Goal: Transaction & Acquisition: Purchase product/service

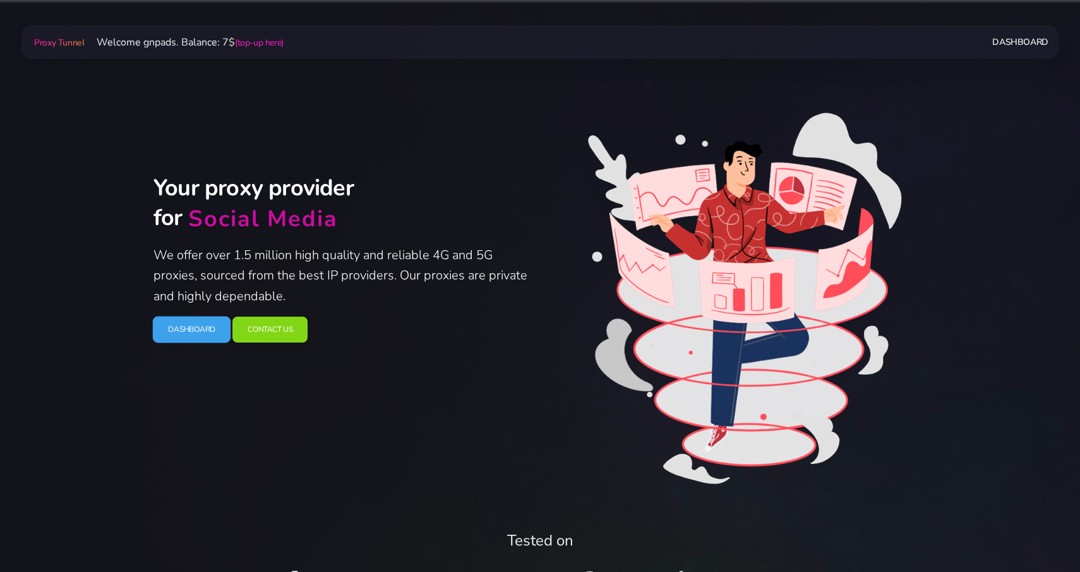
click at [193, 330] on link "Dashboard" at bounding box center [192, 329] width 78 height 27
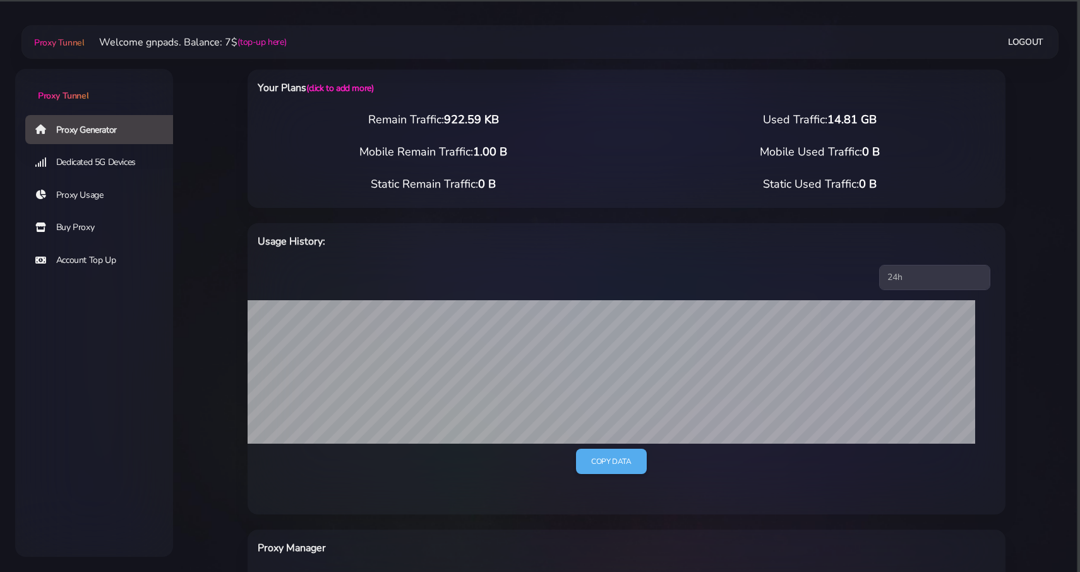
click at [88, 226] on link "Buy Proxy" at bounding box center [104, 227] width 158 height 29
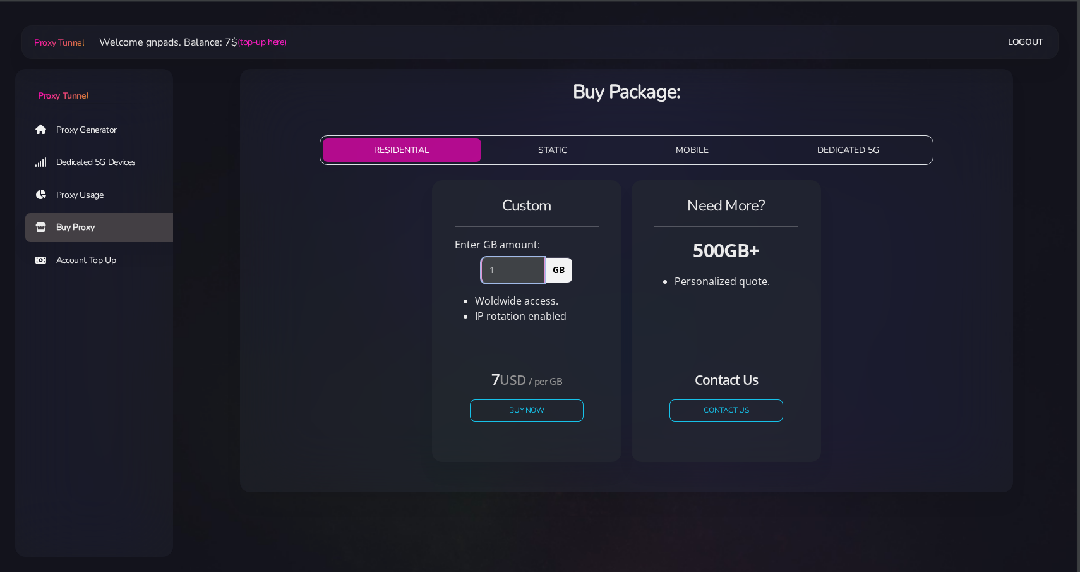
type input "1"
click at [535, 266] on input "1" at bounding box center [513, 269] width 64 height 25
click at [536, 409] on button "Buy Now" at bounding box center [527, 410] width 116 height 22
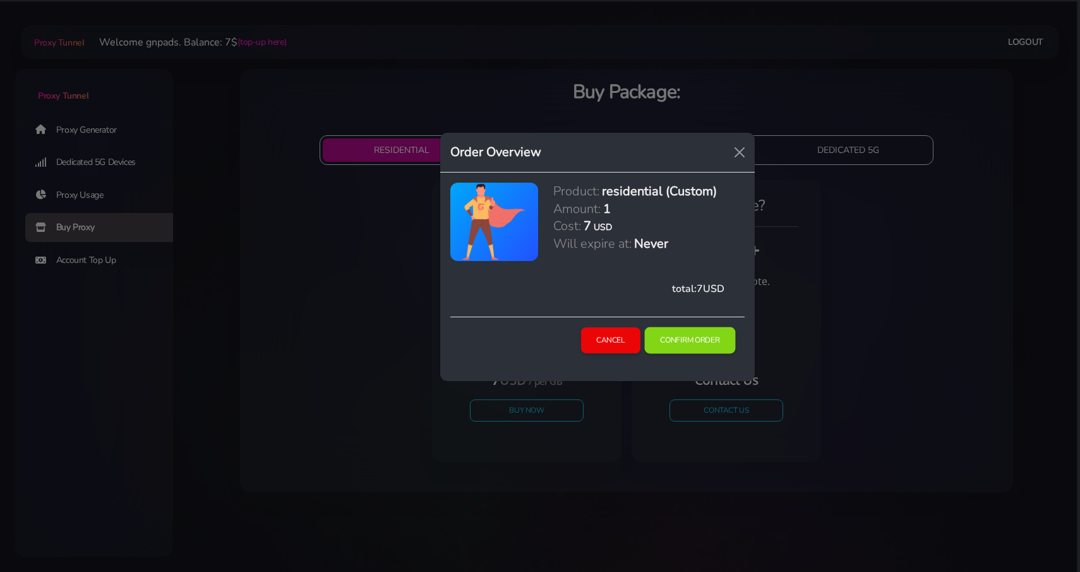
click at [680, 332] on button "Confirm Order" at bounding box center [689, 340] width 91 height 27
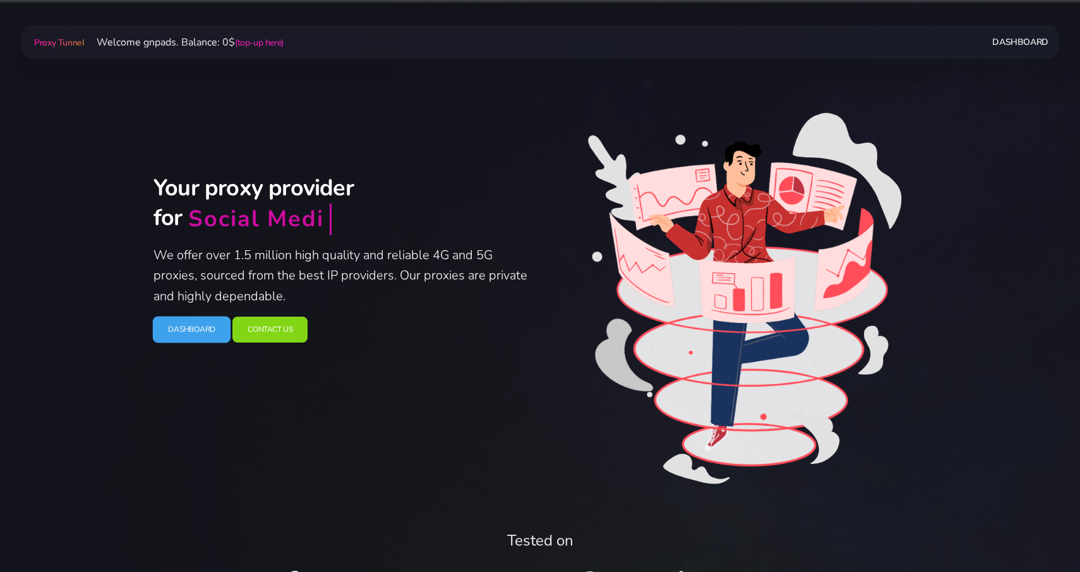
click at [180, 334] on link "Dashboard" at bounding box center [192, 329] width 78 height 27
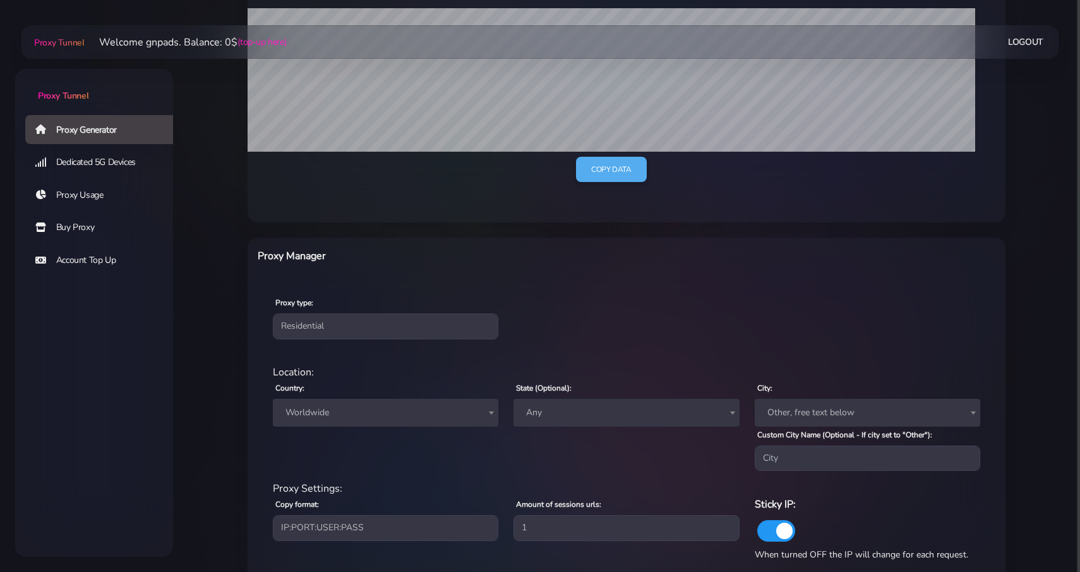
scroll to position [362, 0]
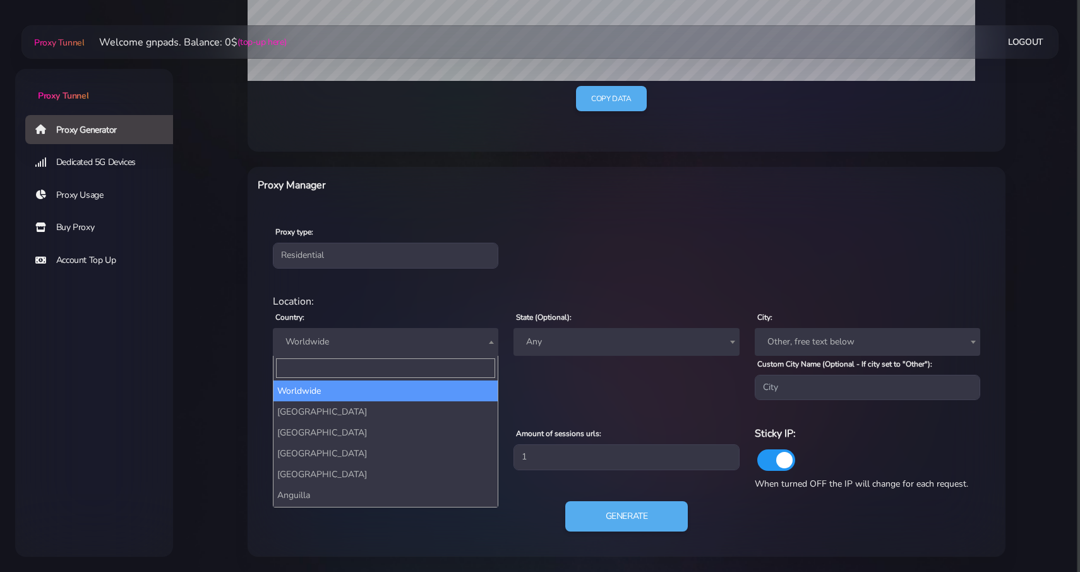
click at [432, 350] on span "Worldwide" at bounding box center [385, 342] width 225 height 28
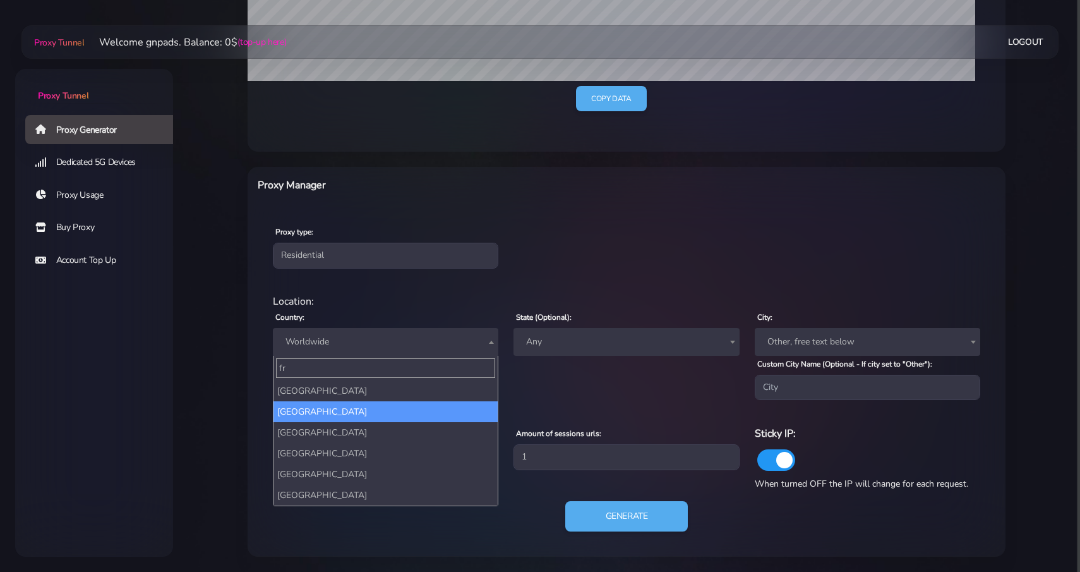
type input "fr"
select select "FR"
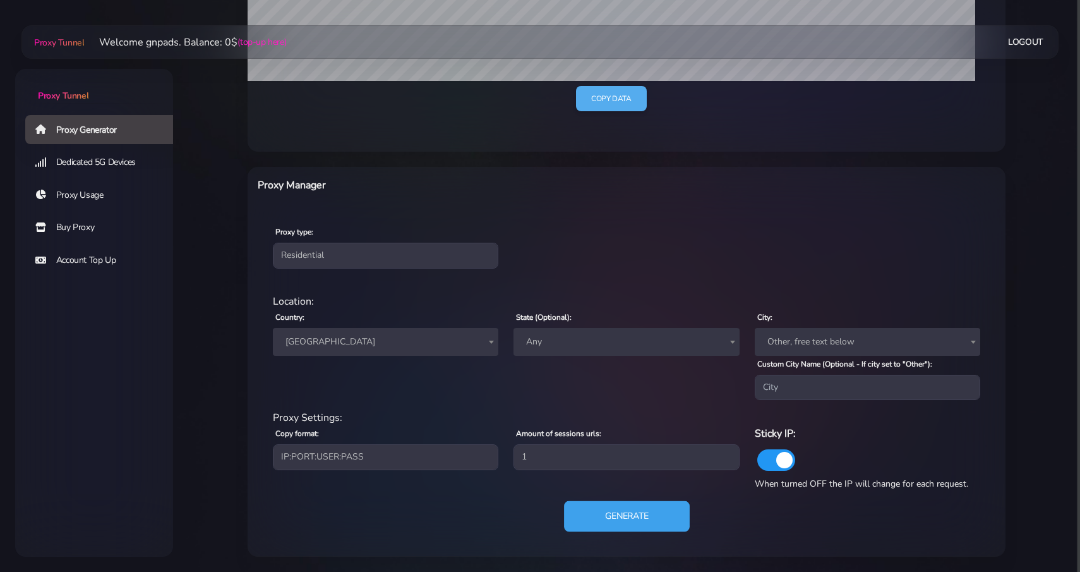
click at [604, 511] on button "Generate" at bounding box center [627, 516] width 126 height 31
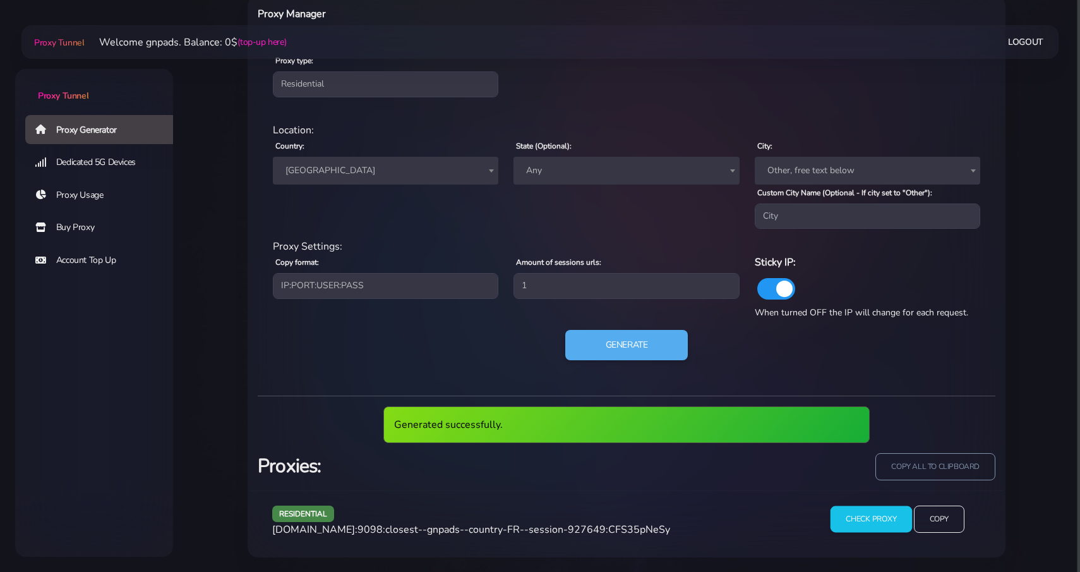
click at [849, 515] on input "Check Proxy" at bounding box center [870, 519] width 81 height 27
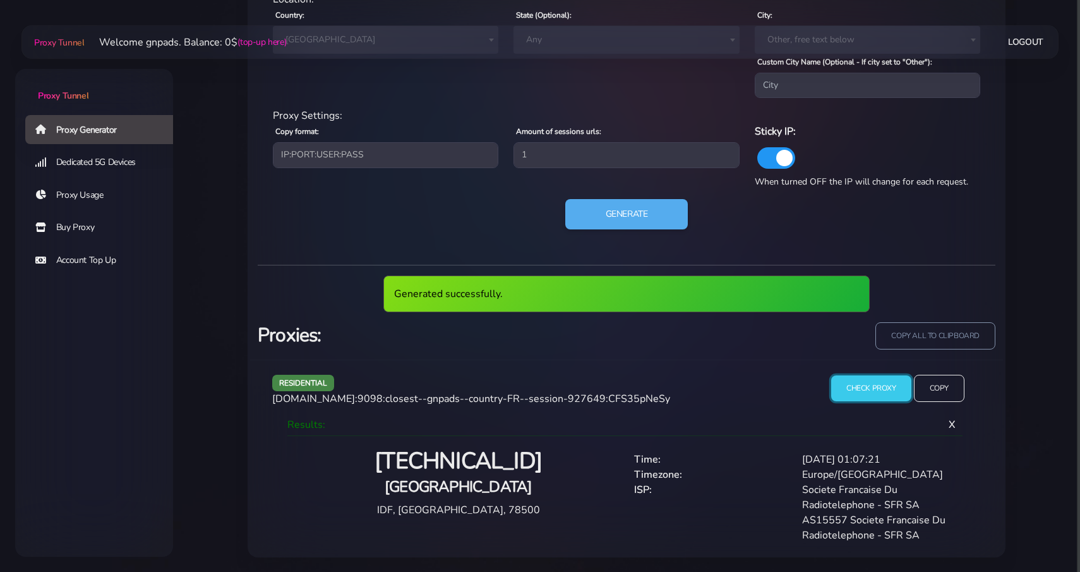
scroll to position [618, 0]
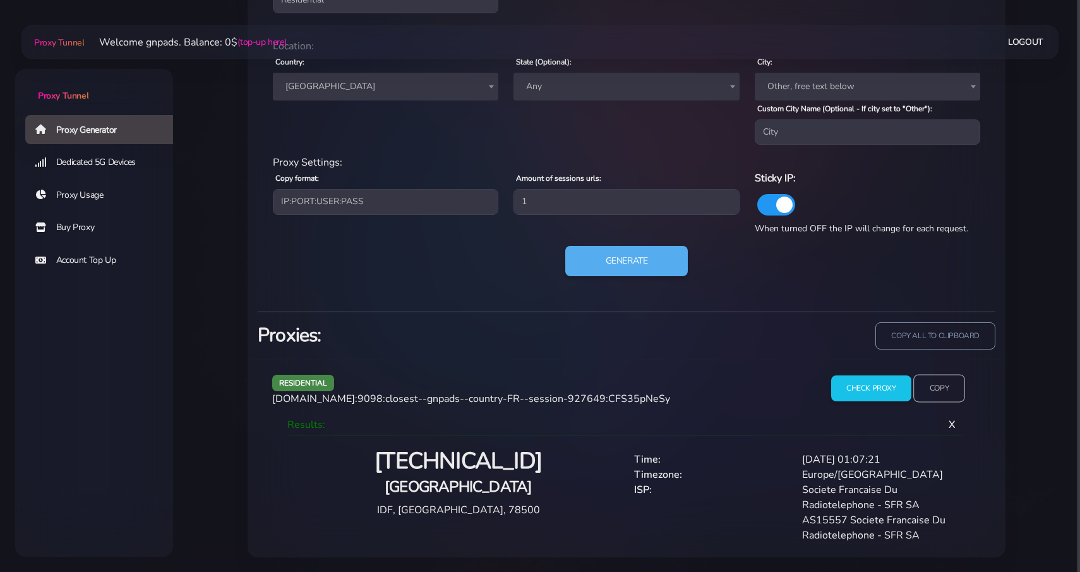
click at [941, 393] on input "Copy" at bounding box center [939, 388] width 52 height 28
click at [634, 265] on button "Generate" at bounding box center [627, 261] width 126 height 31
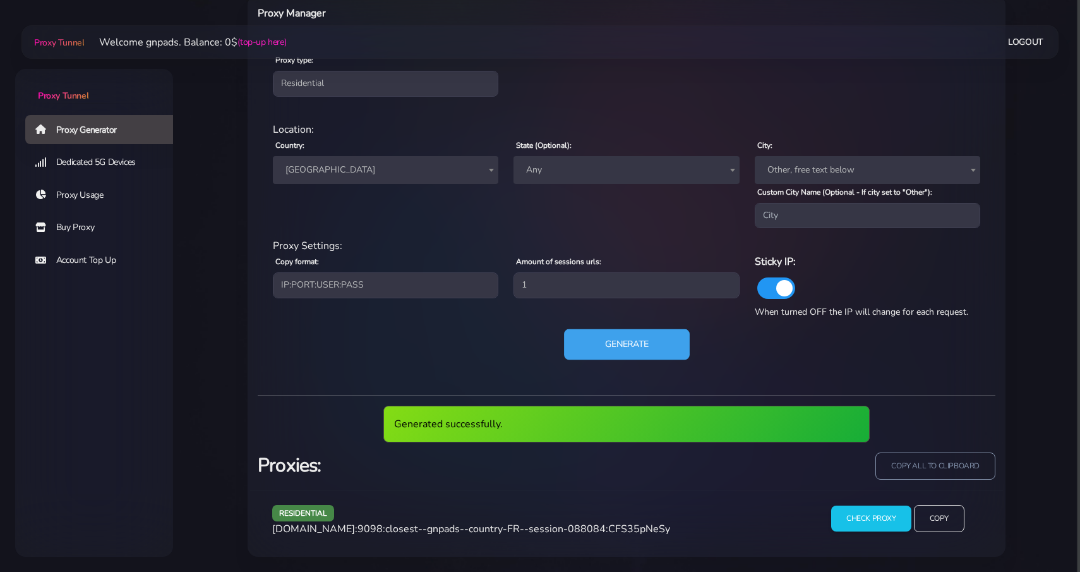
scroll to position [534, 0]
click at [638, 330] on button "Generate" at bounding box center [627, 345] width 126 height 31
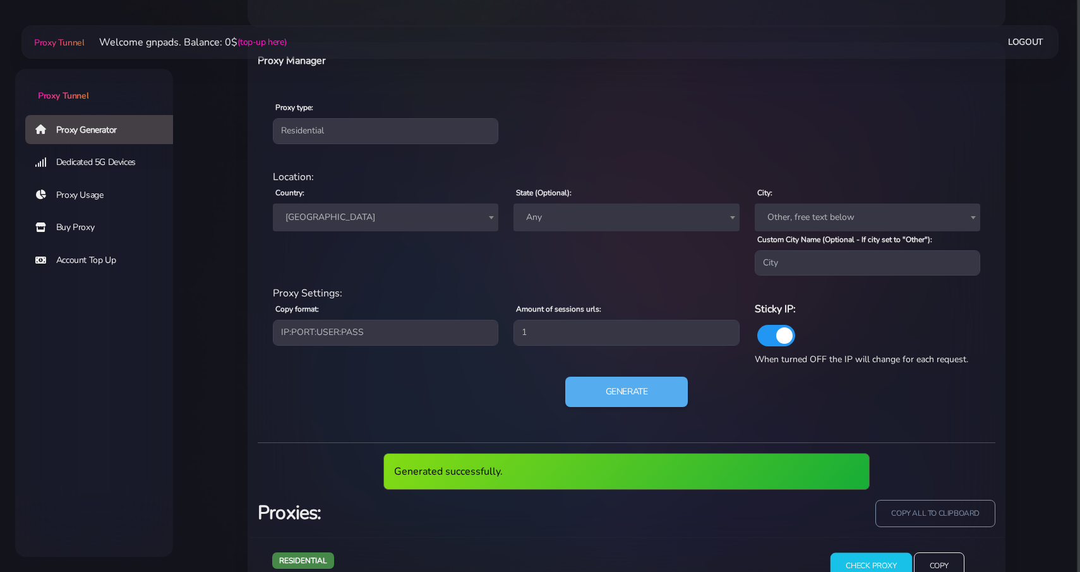
click at [881, 553] on input "Check Proxy" at bounding box center [870, 566] width 81 height 27
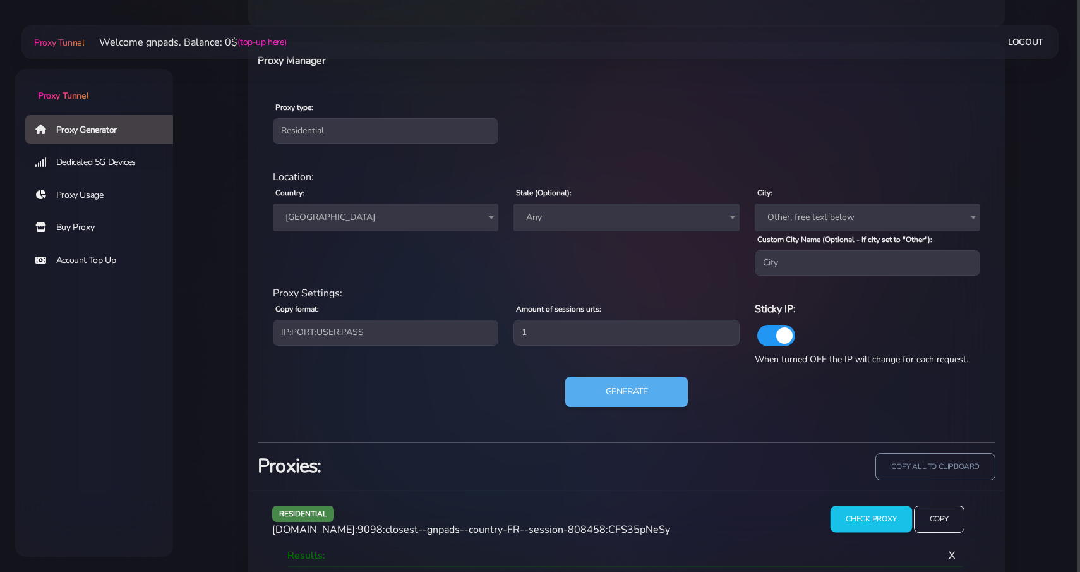
scroll to position [592, 0]
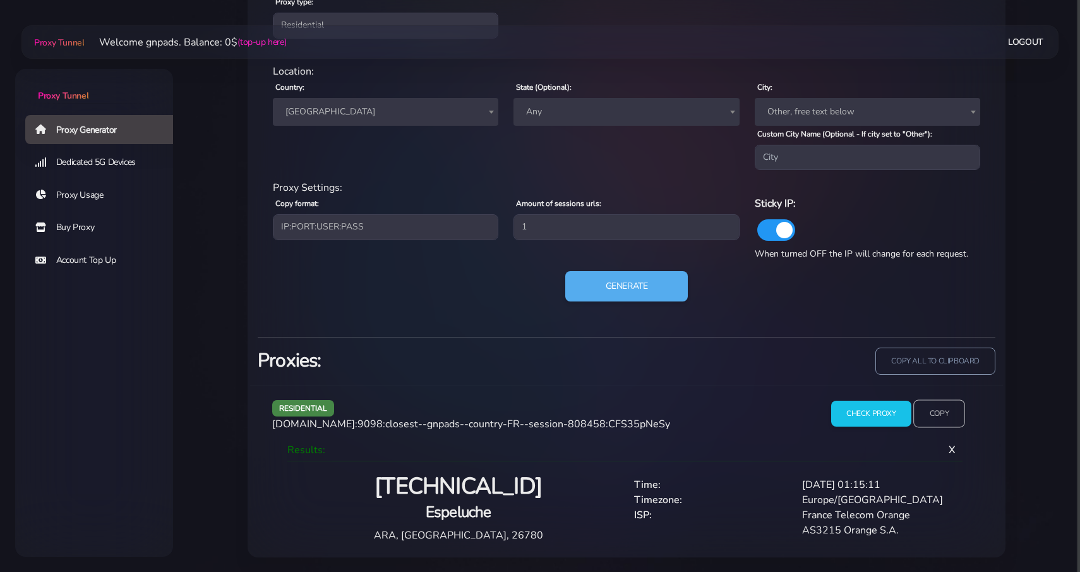
click at [942, 408] on input "Copy" at bounding box center [939, 414] width 52 height 28
click at [621, 289] on button "Generate" at bounding box center [627, 286] width 126 height 31
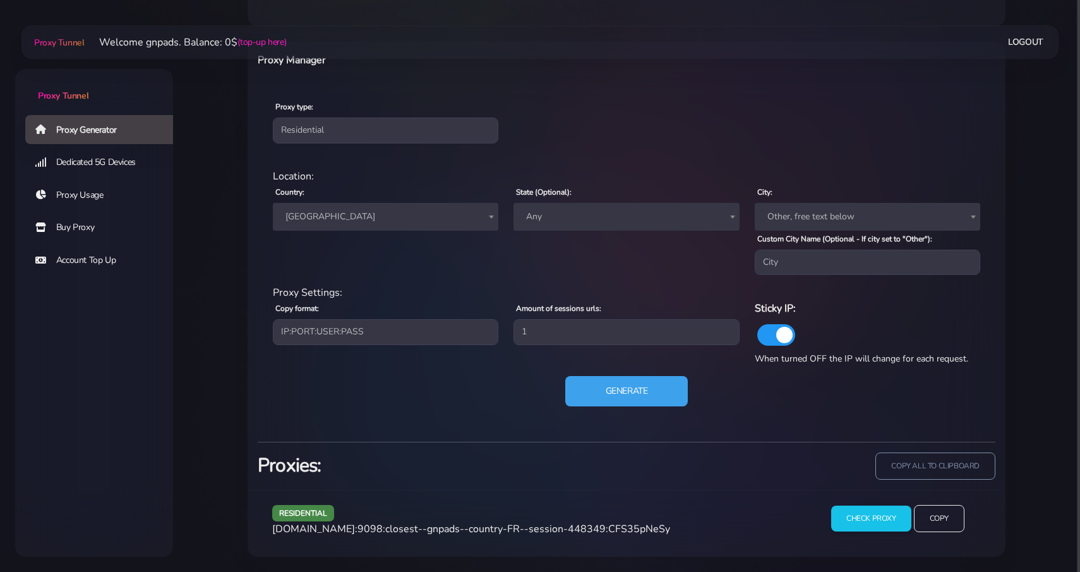
scroll to position [534, 0]
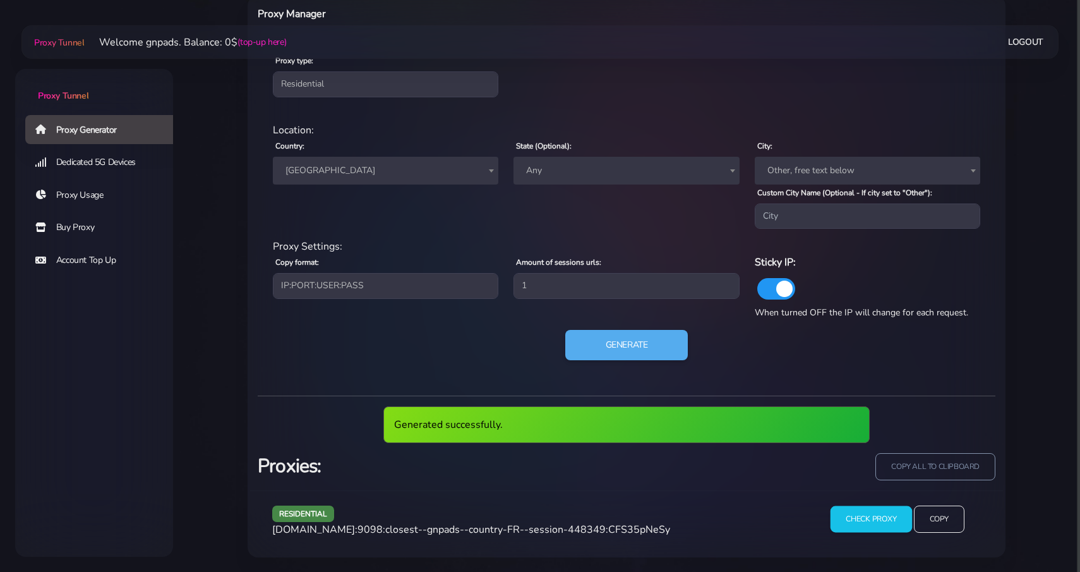
click at [867, 510] on input "Check Proxy" at bounding box center [870, 519] width 81 height 27
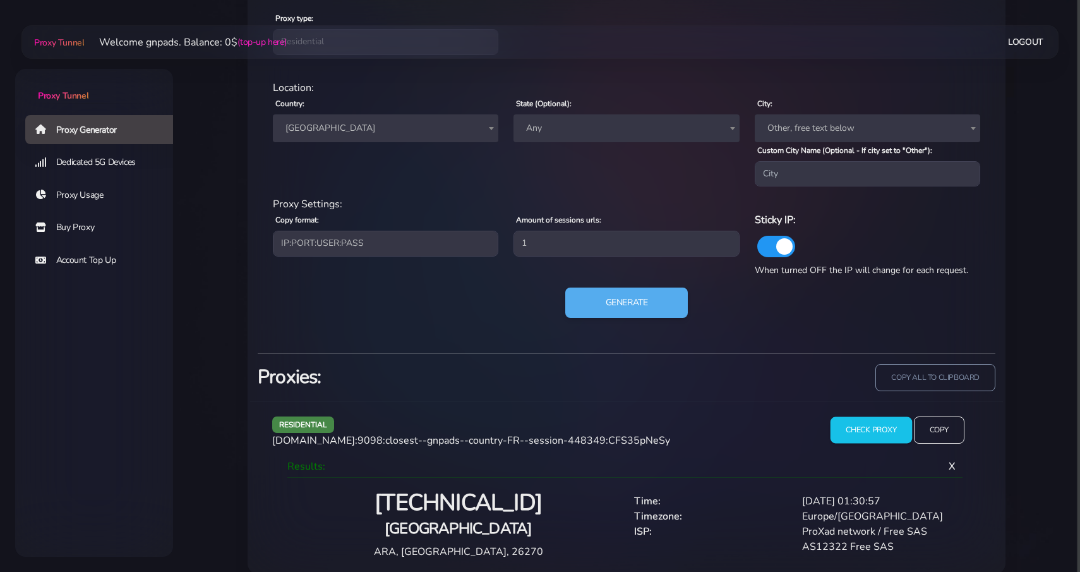
scroll to position [592, 0]
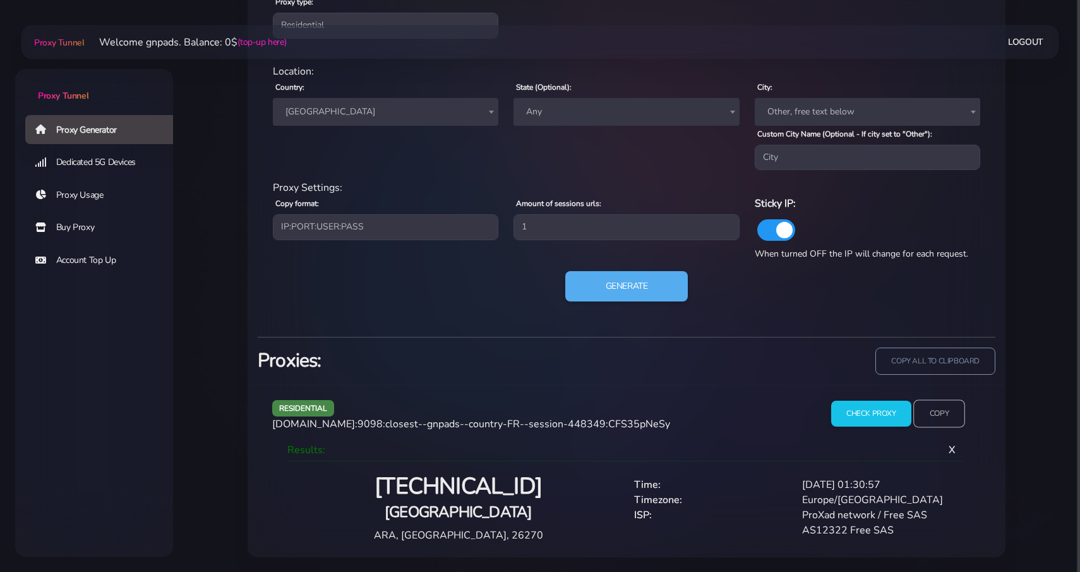
click at [942, 410] on input "Copy" at bounding box center [939, 414] width 52 height 28
